Goal: Transaction & Acquisition: Purchase product/service

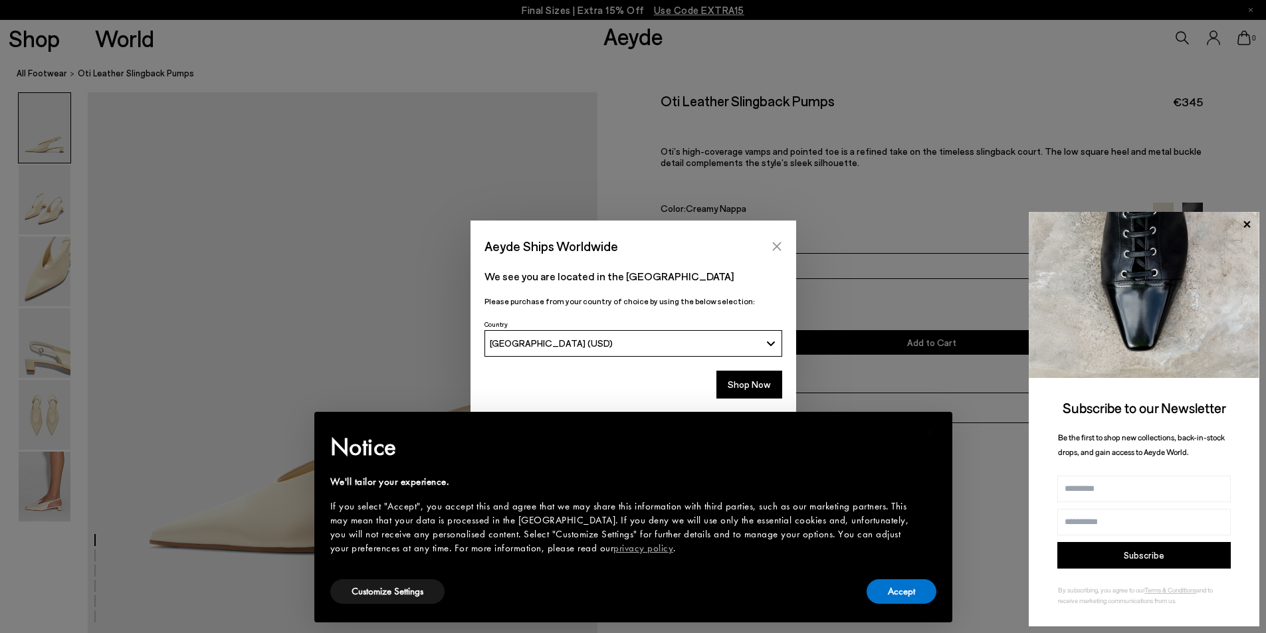
click at [774, 243] on icon "Close" at bounding box center [777, 246] width 11 height 11
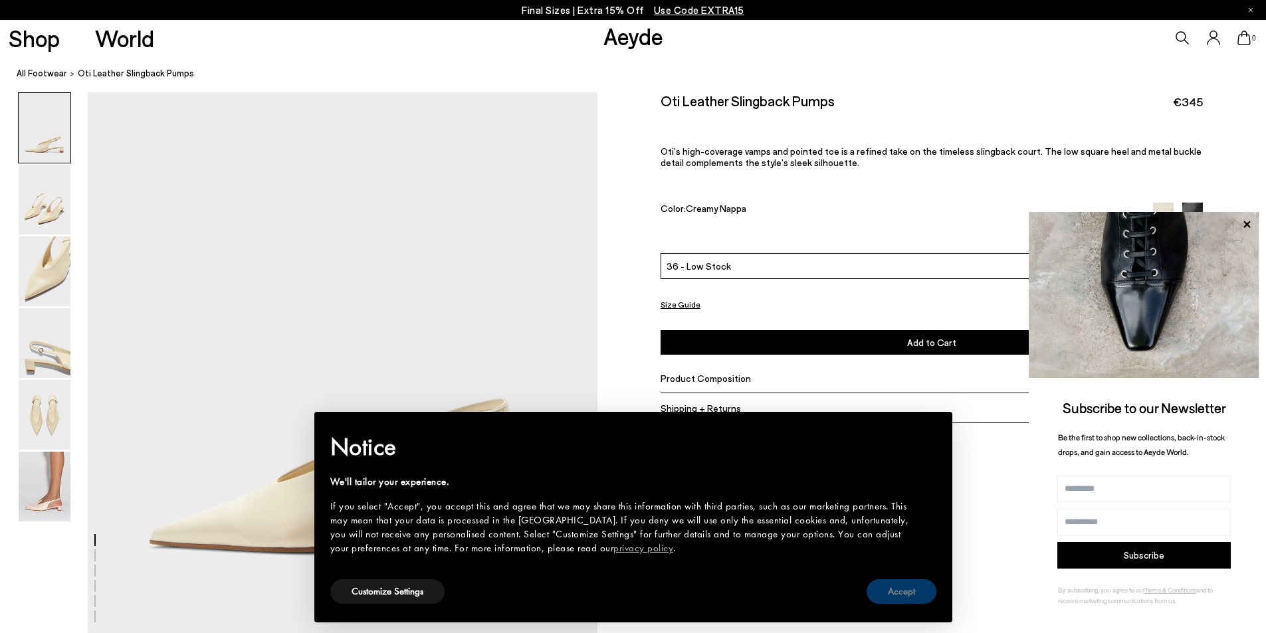
click at [892, 593] on button "Accept" at bounding box center [902, 591] width 70 height 25
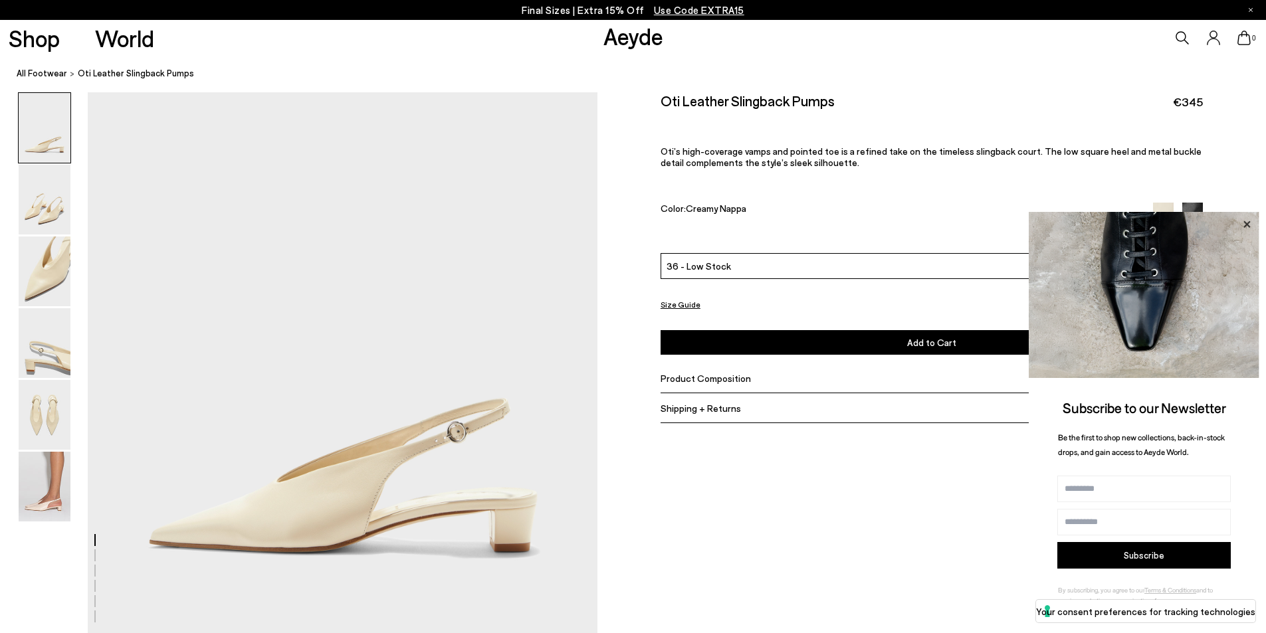
click at [1253, 224] on icon at bounding box center [1246, 224] width 17 height 17
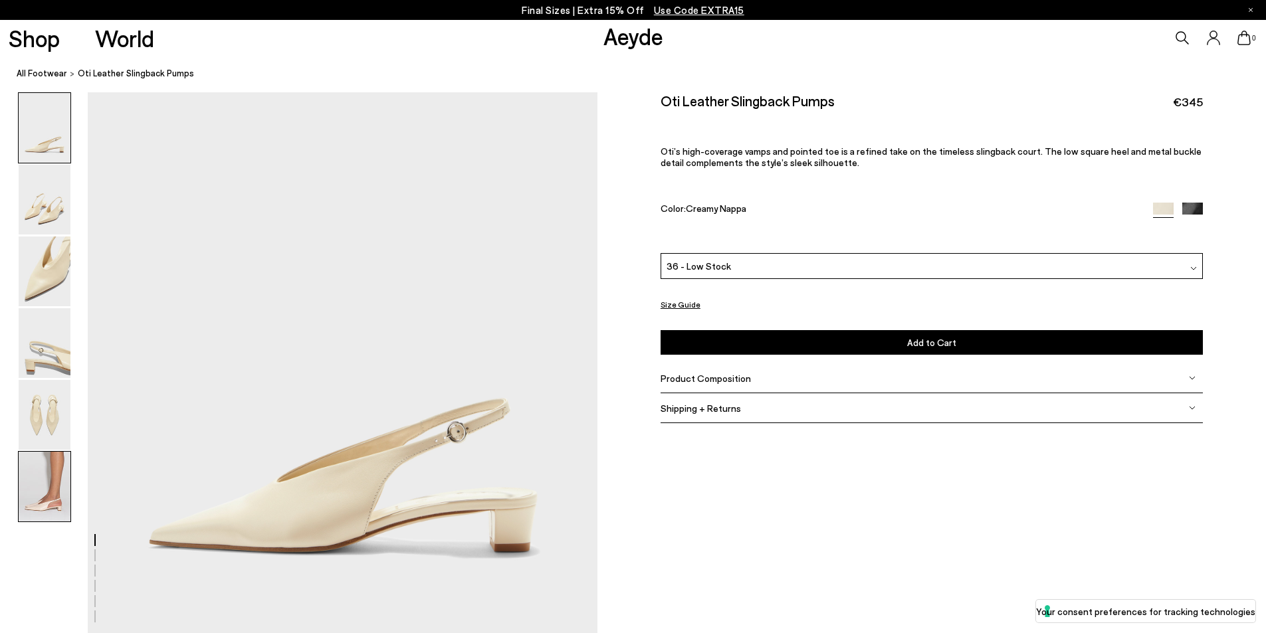
click at [36, 489] on img at bounding box center [45, 487] width 52 height 70
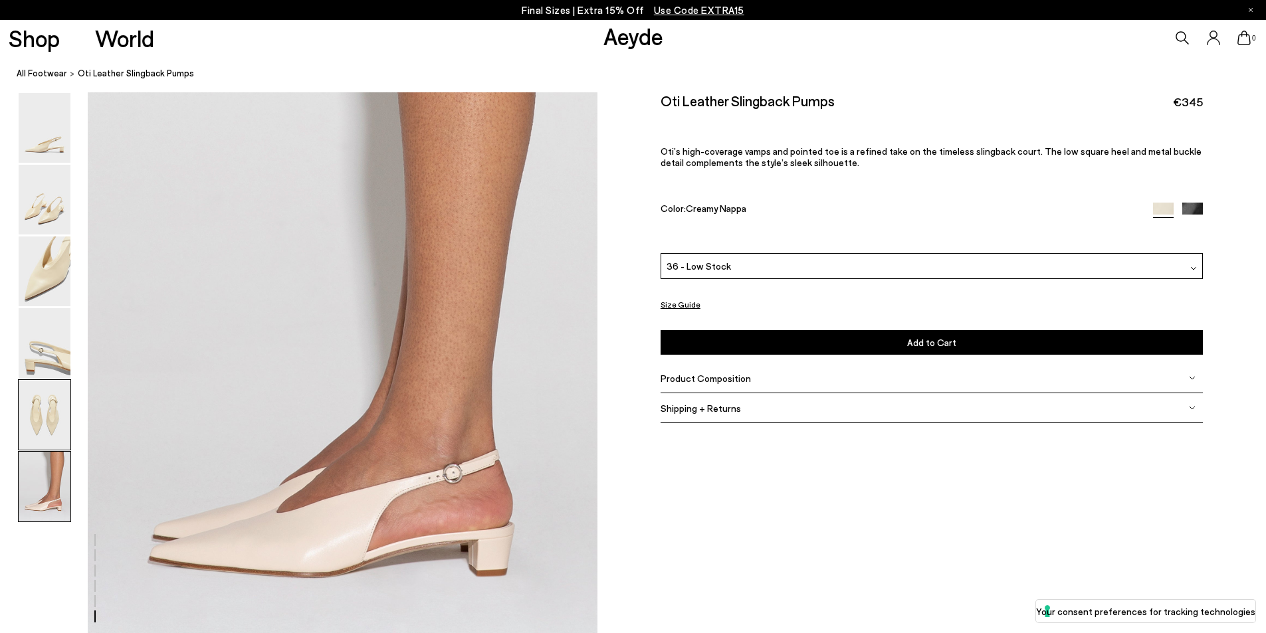
click at [35, 399] on img at bounding box center [45, 415] width 52 height 70
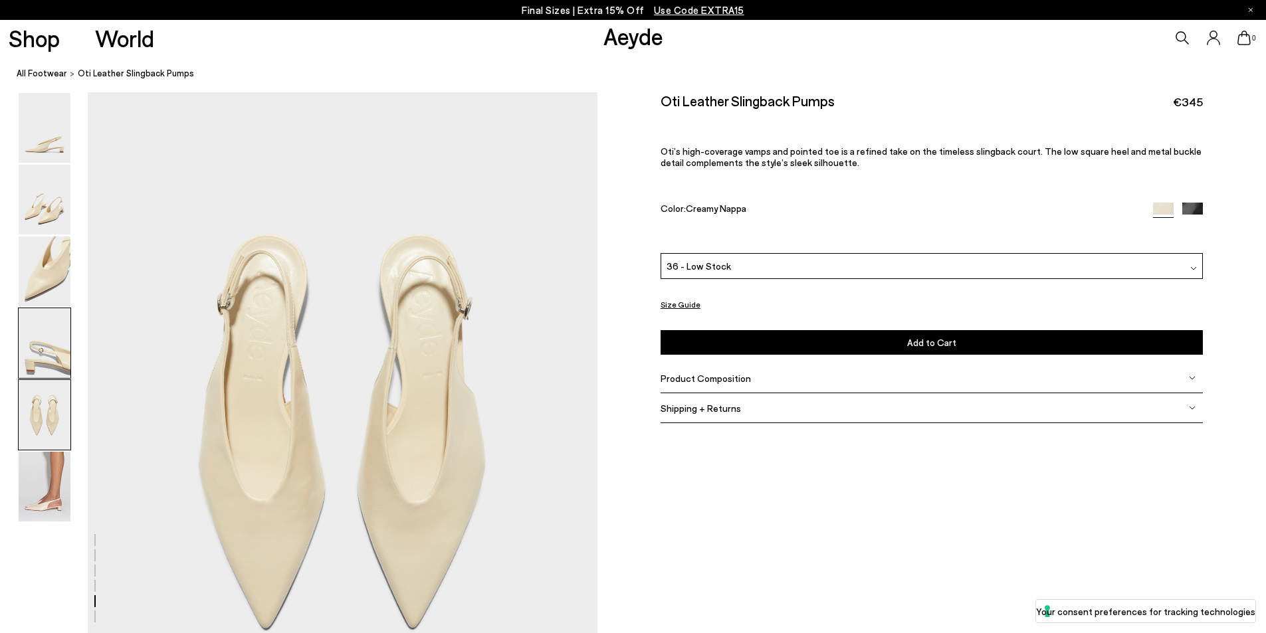
click at [38, 358] on img at bounding box center [45, 343] width 52 height 70
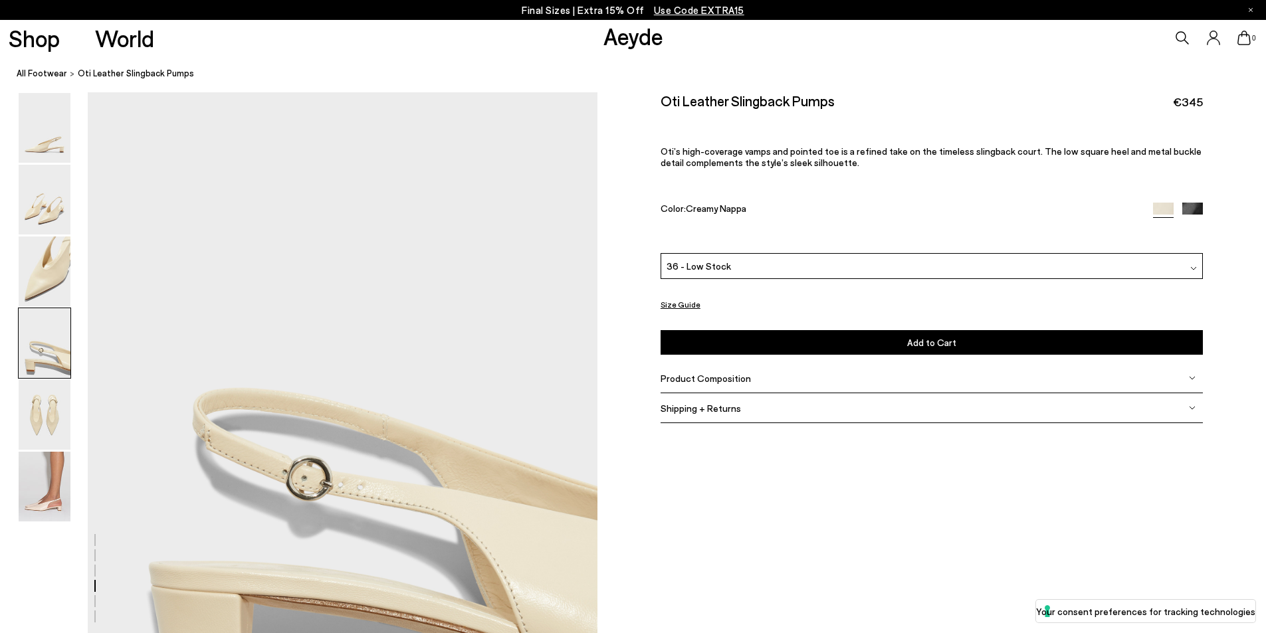
scroll to position [1907, 0]
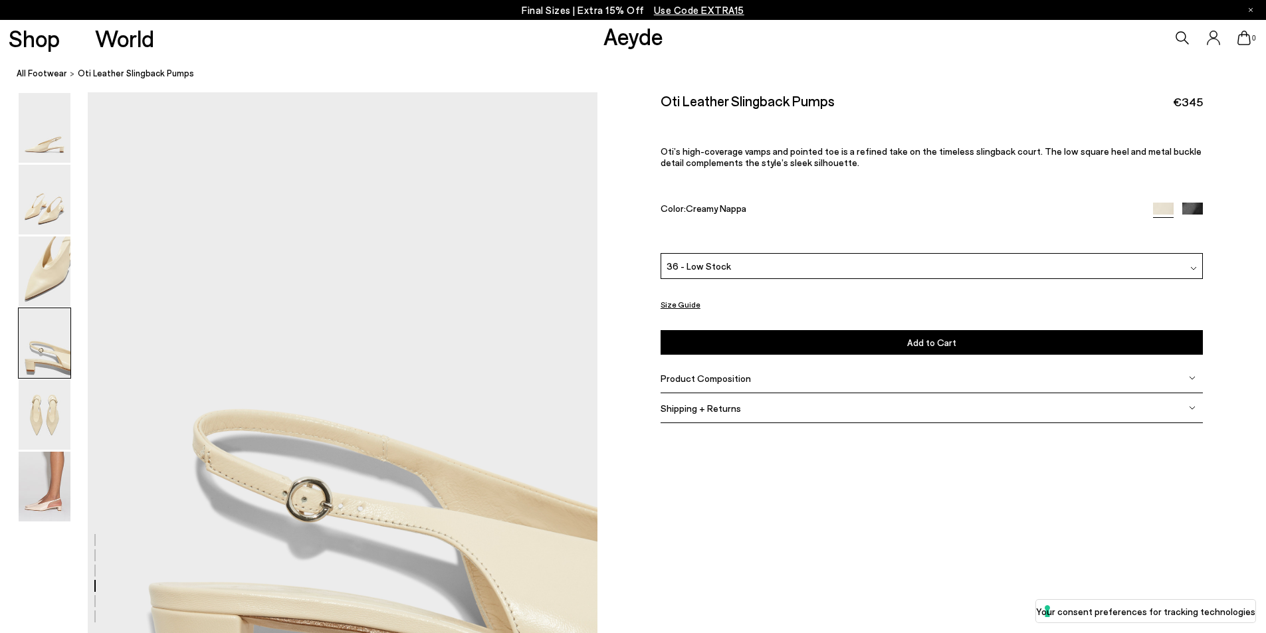
click at [750, 261] on div "36 - Low Stock" at bounding box center [932, 266] width 542 height 26
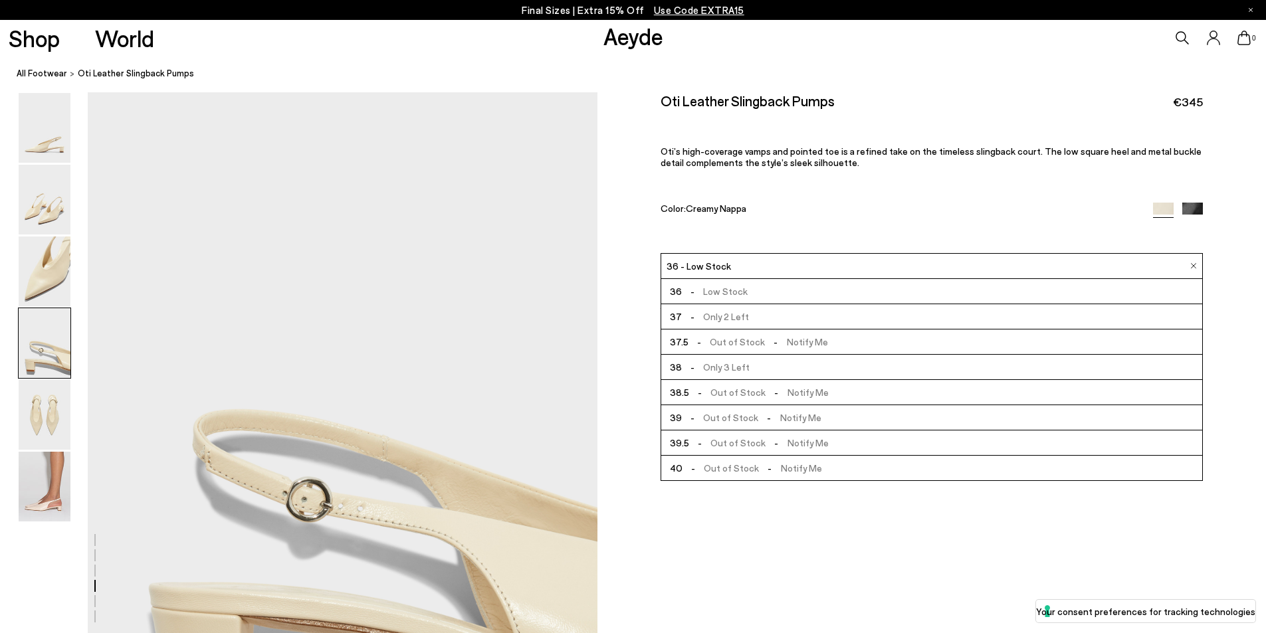
click at [1192, 211] on img at bounding box center [1192, 213] width 21 height 21
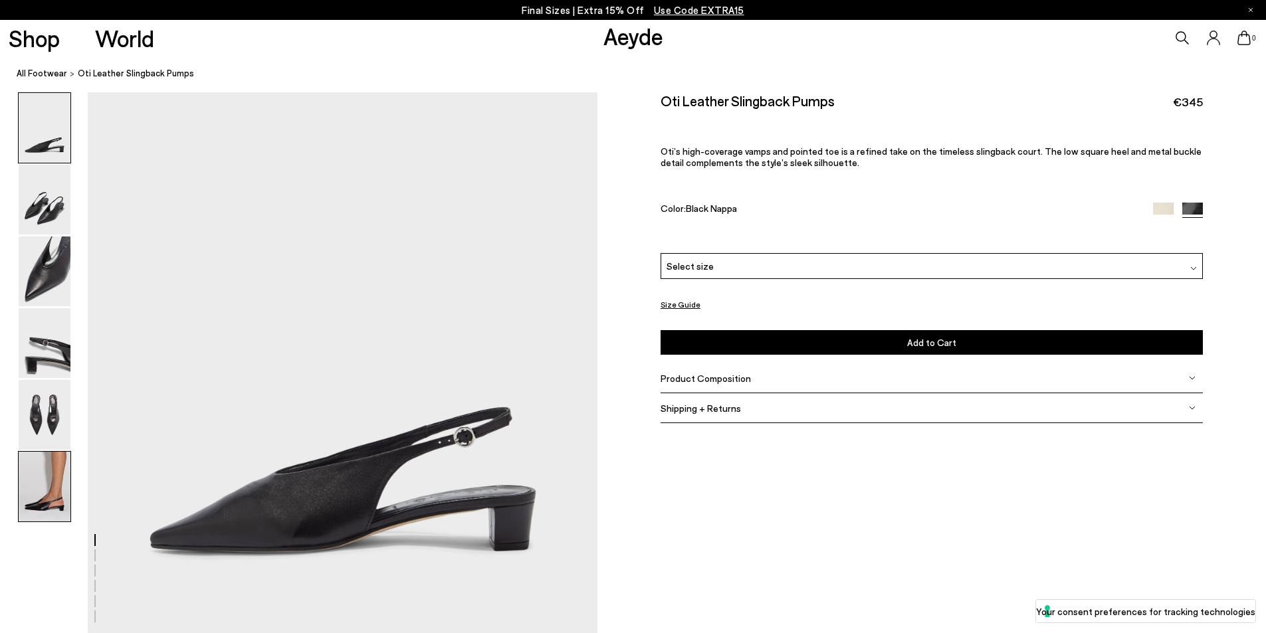
click at [62, 506] on img at bounding box center [45, 487] width 52 height 70
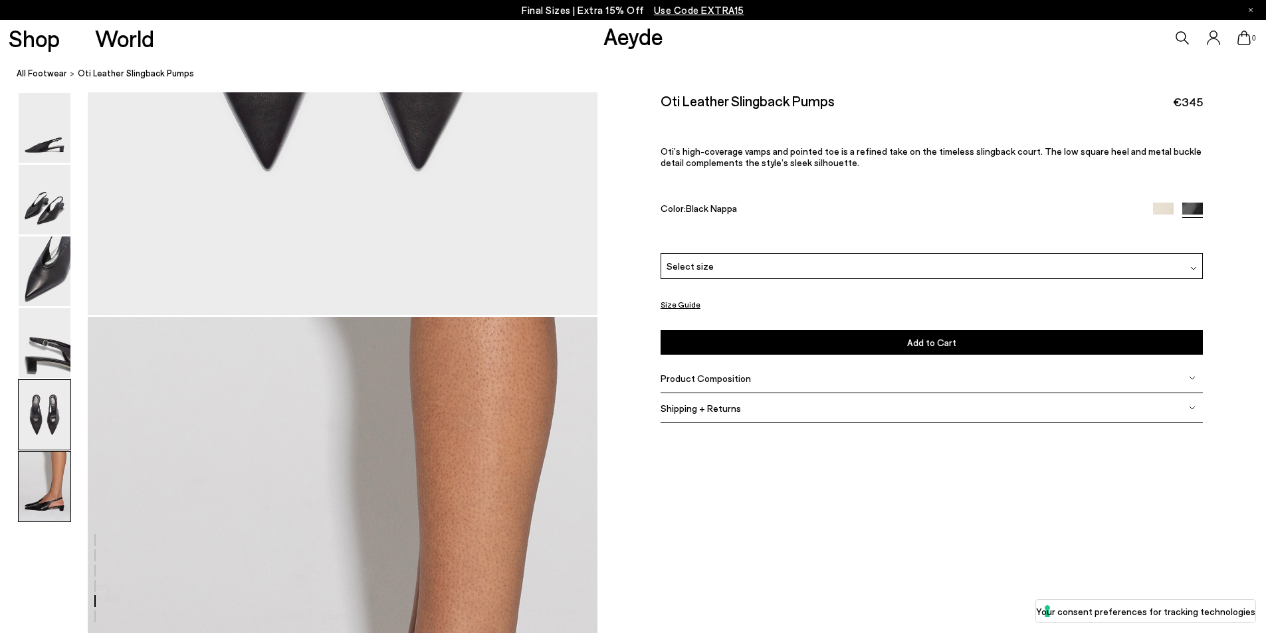
scroll to position [3361, 0]
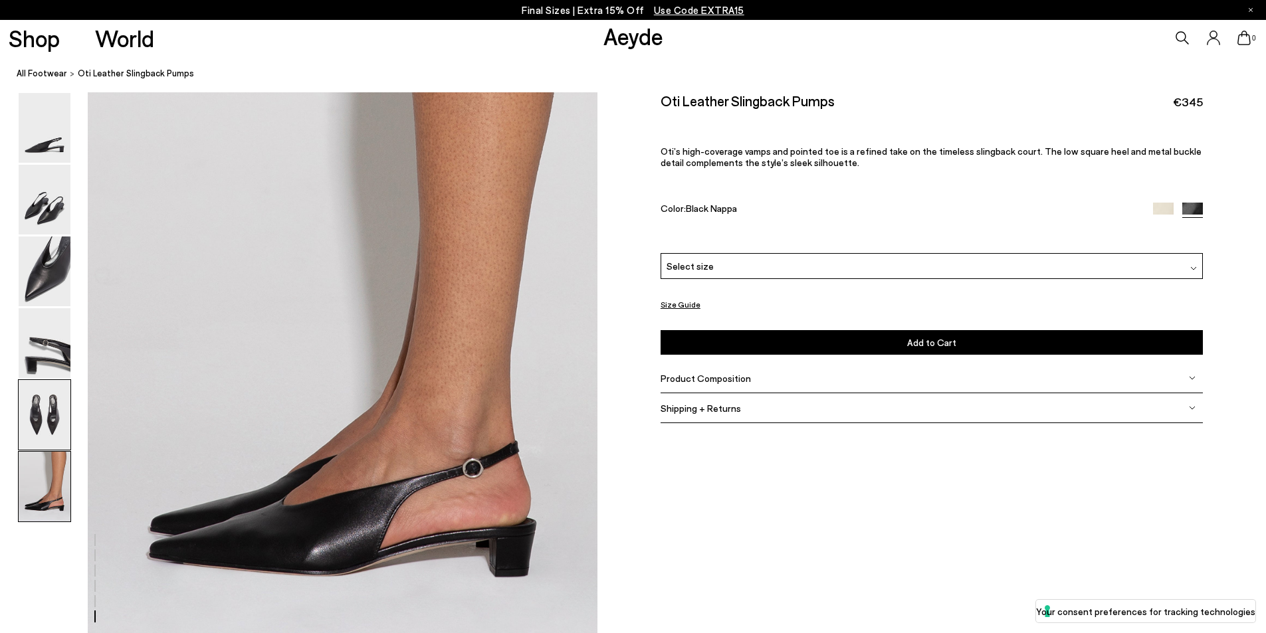
click at [47, 426] on img at bounding box center [45, 415] width 52 height 70
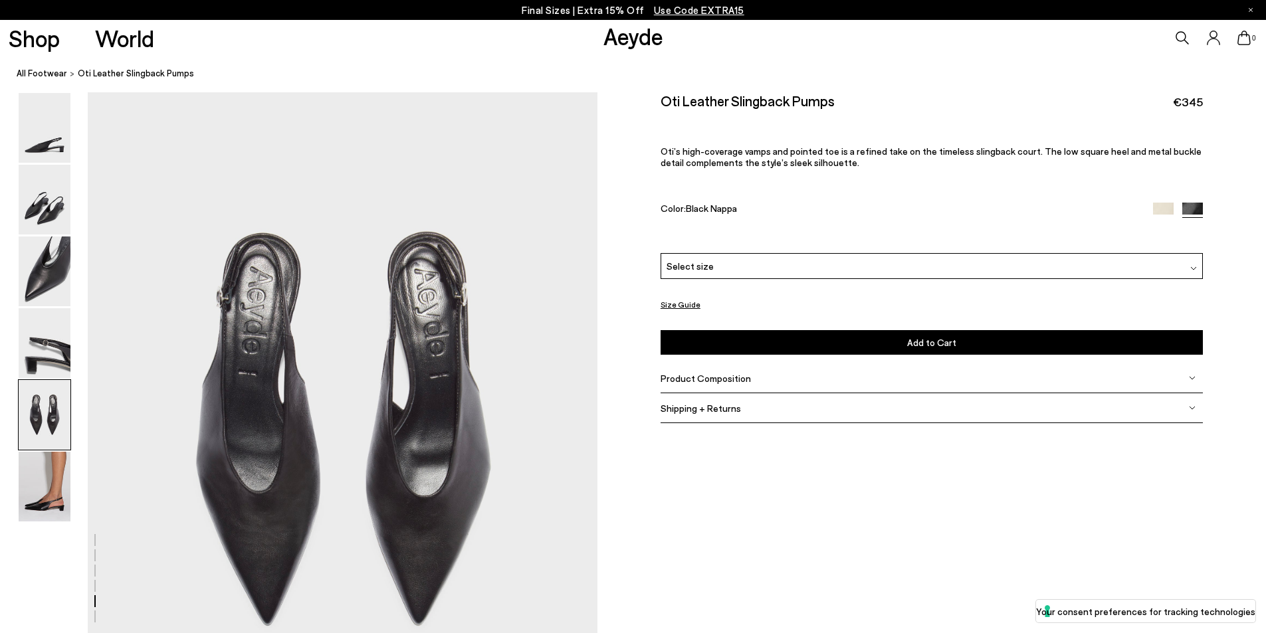
scroll to position [2588, 0]
click at [47, 350] on img at bounding box center [45, 343] width 52 height 70
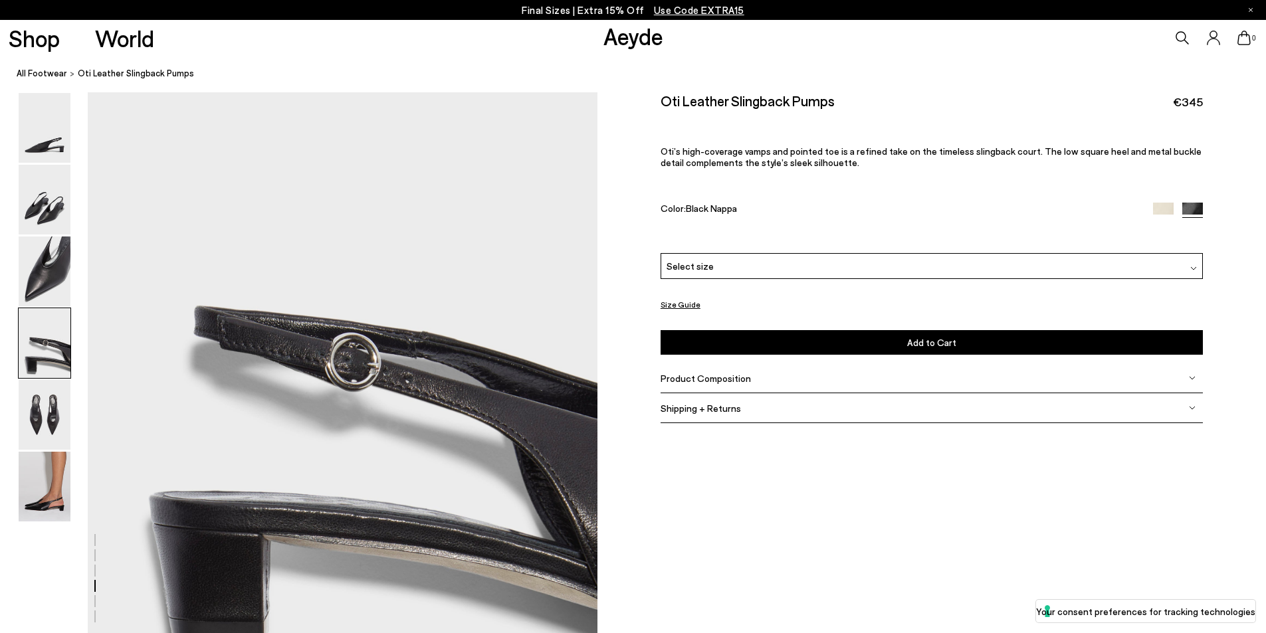
scroll to position [1907, 0]
